Goal: Find specific page/section: Find specific page/section

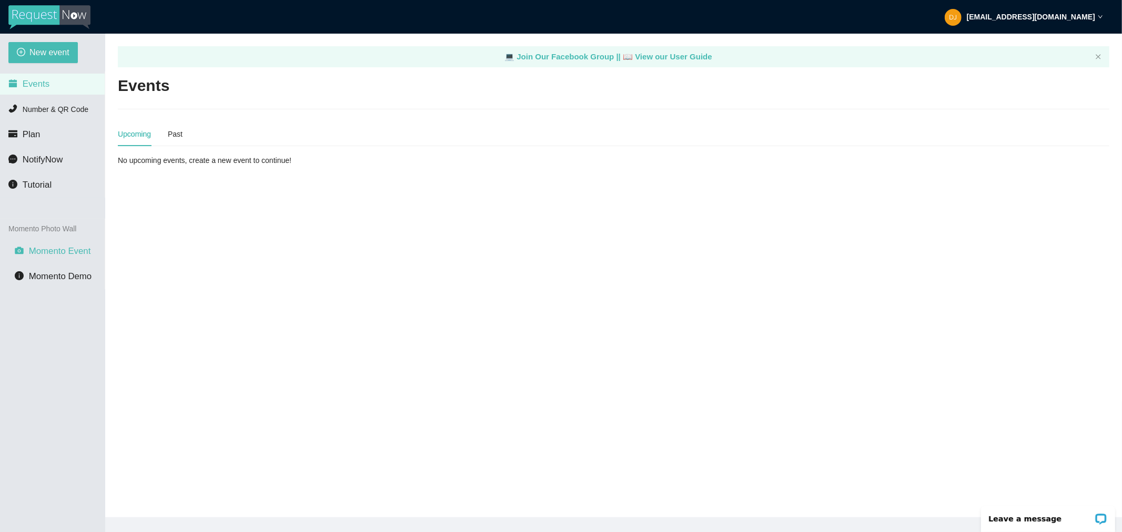
click at [51, 250] on span "Momento Event" at bounding box center [60, 251] width 62 height 10
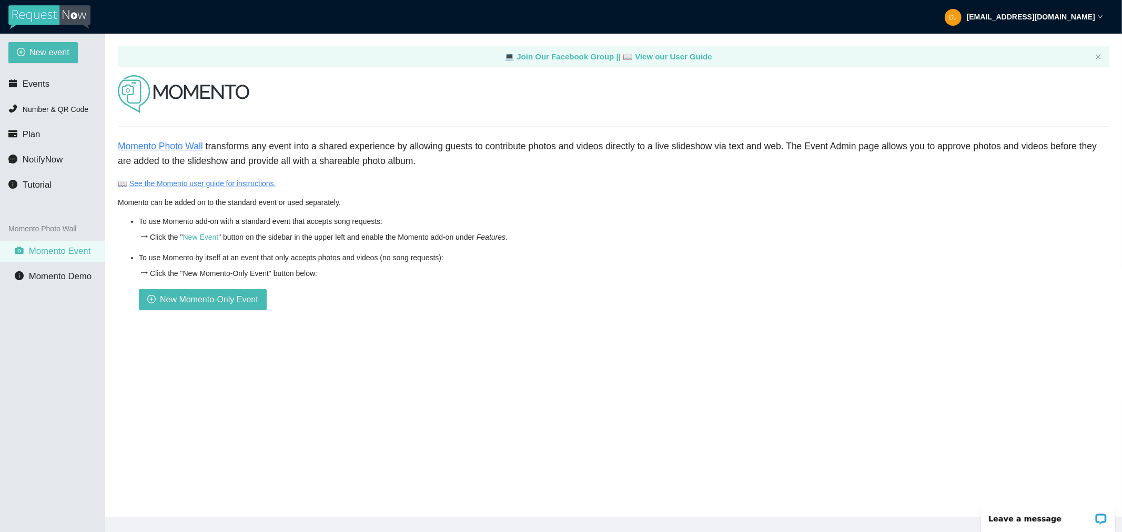
click at [171, 145] on link "Momento Photo Wall" at bounding box center [160, 146] width 85 height 11
